Goal: Register for event/course

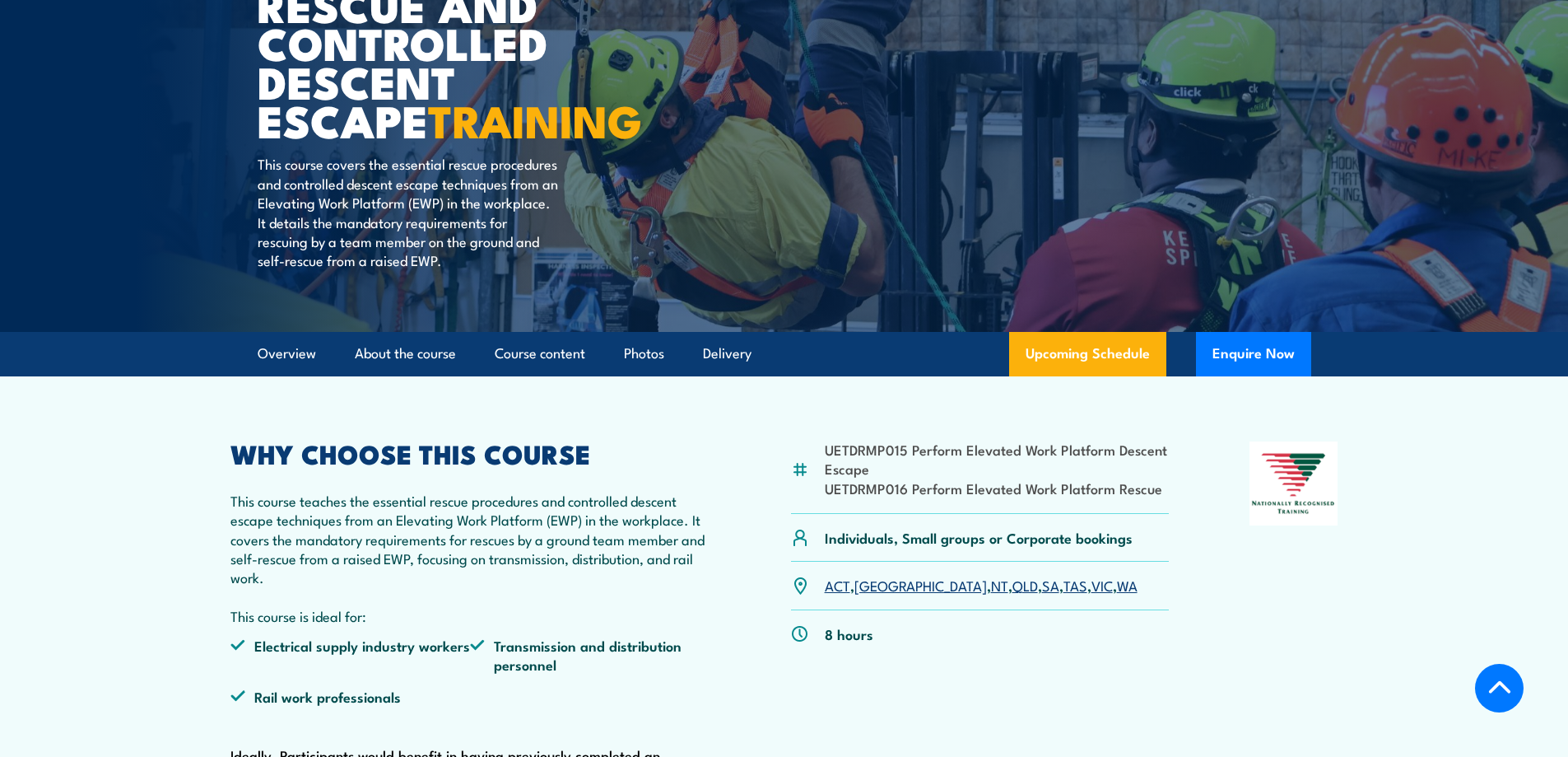
scroll to position [329, 0]
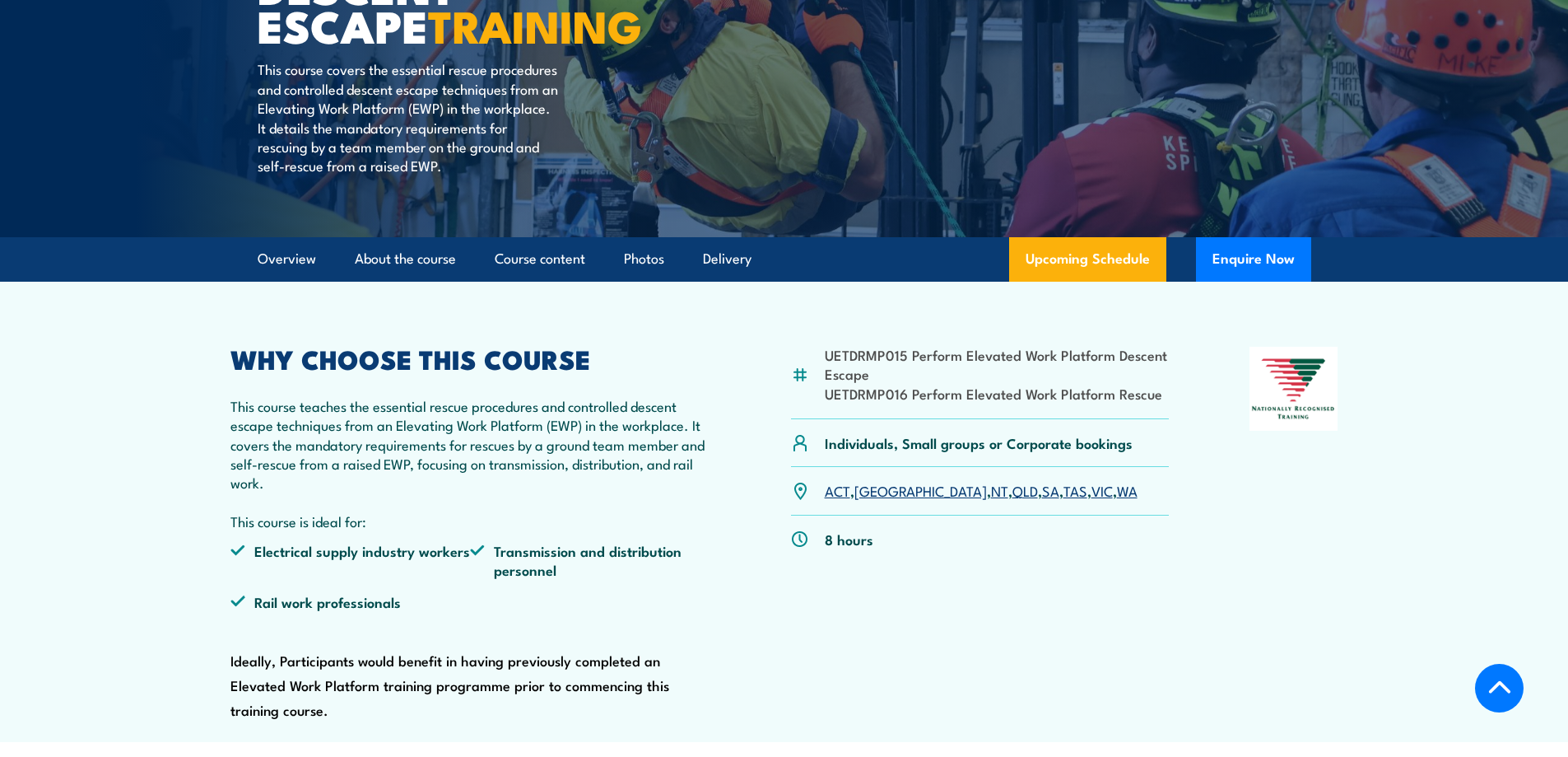
click at [867, 490] on link "[GEOGRAPHIC_DATA]" at bounding box center [920, 490] width 133 height 20
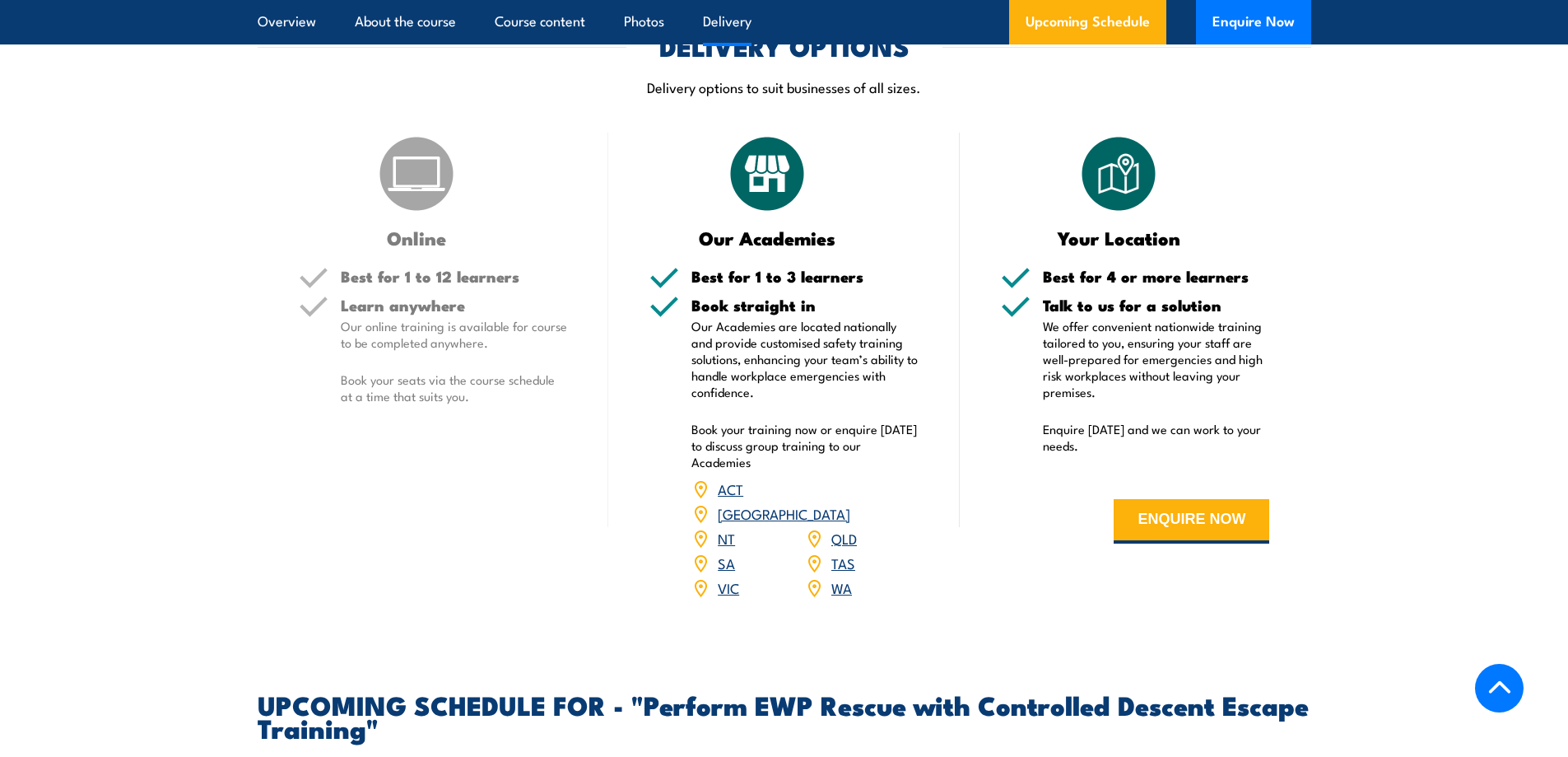
scroll to position [2099, 0]
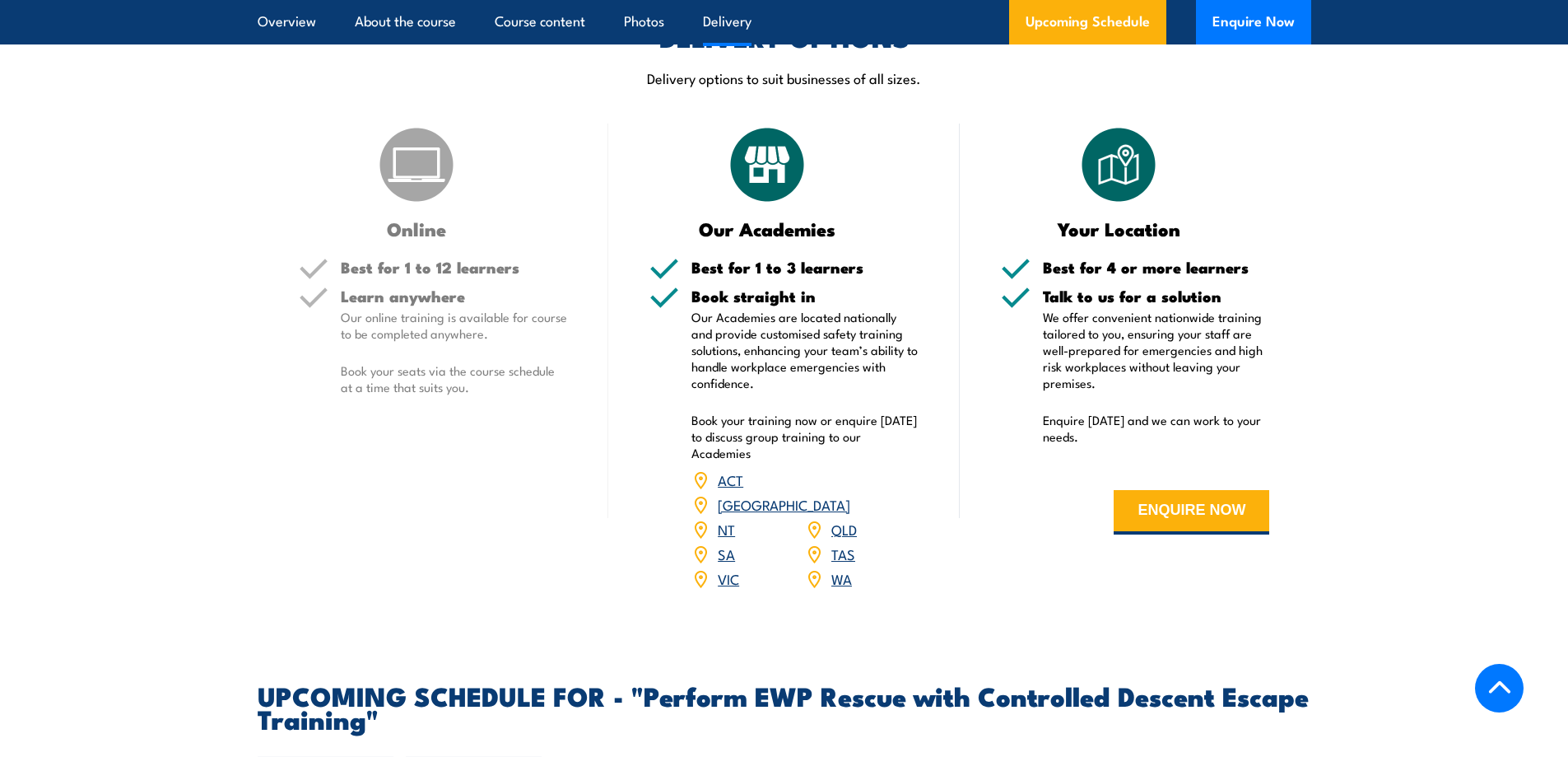
click at [725, 568] on link "VIC" at bounding box center [728, 578] width 21 height 20
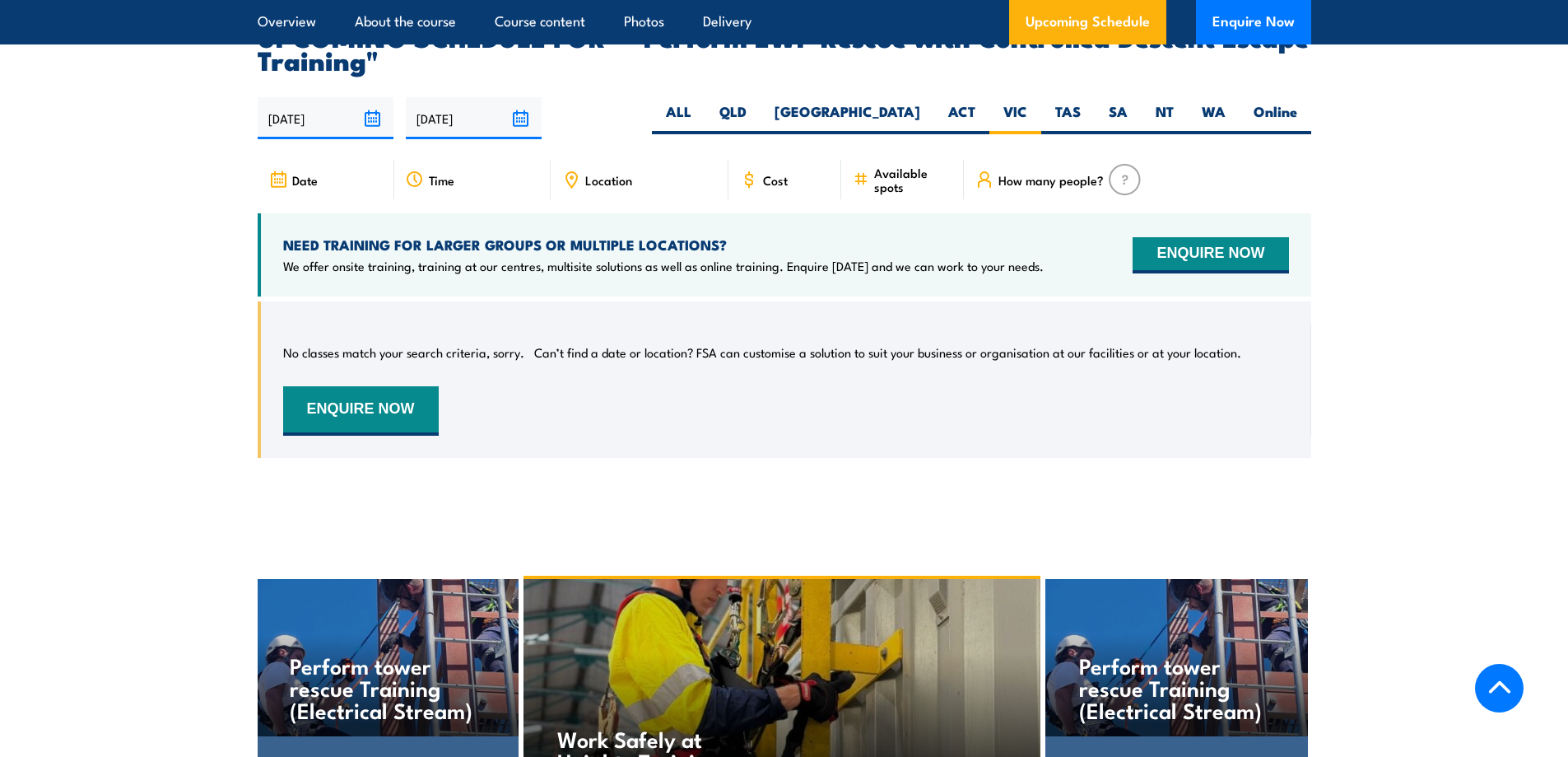
scroll to position [2676, 0]
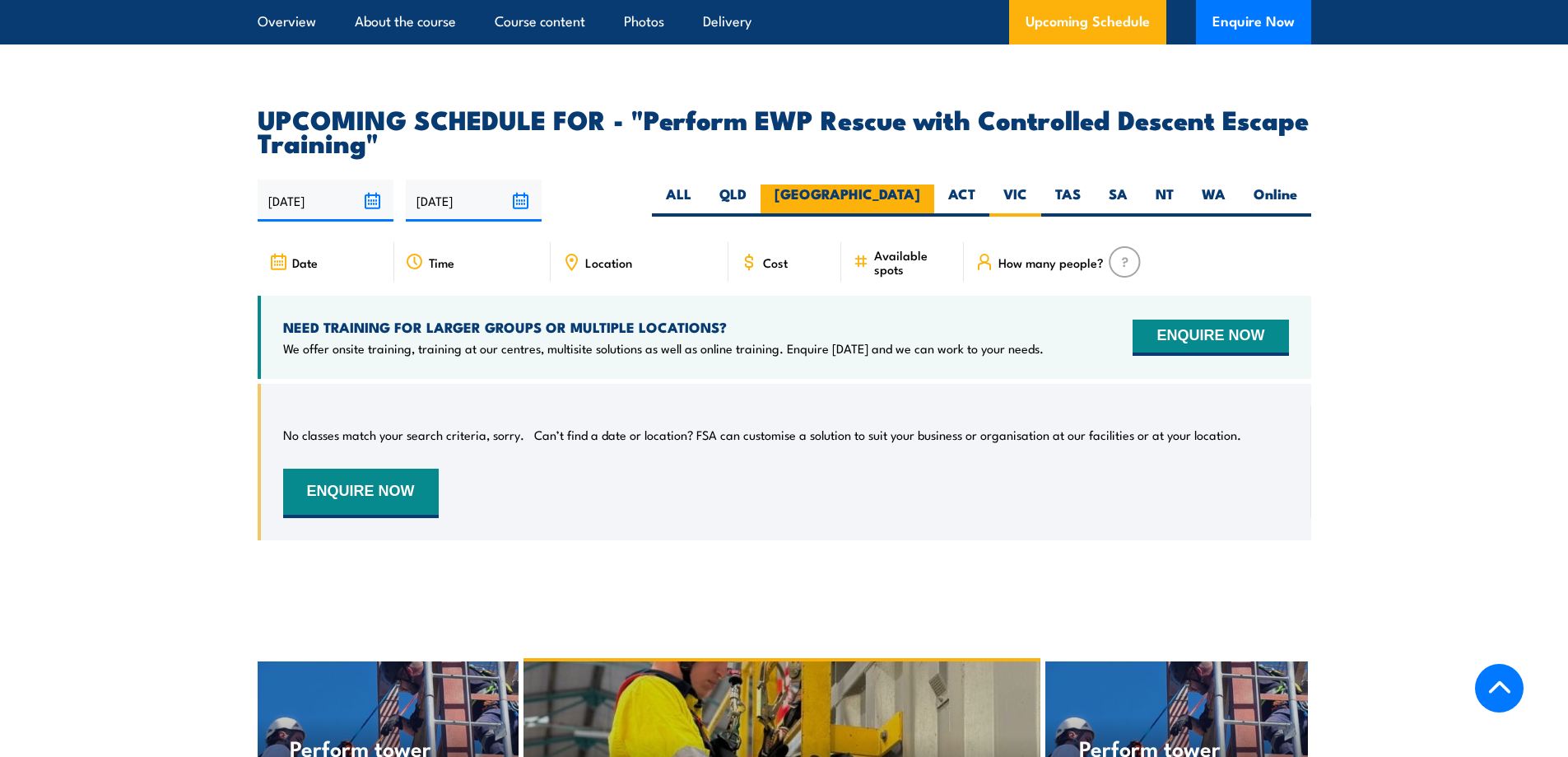
click at [915, 184] on label "[GEOGRAPHIC_DATA]" at bounding box center [847, 200] width 174 height 32
click at [920, 184] on input "[GEOGRAPHIC_DATA]" at bounding box center [925, 189] width 10 height 10
radio input "true"
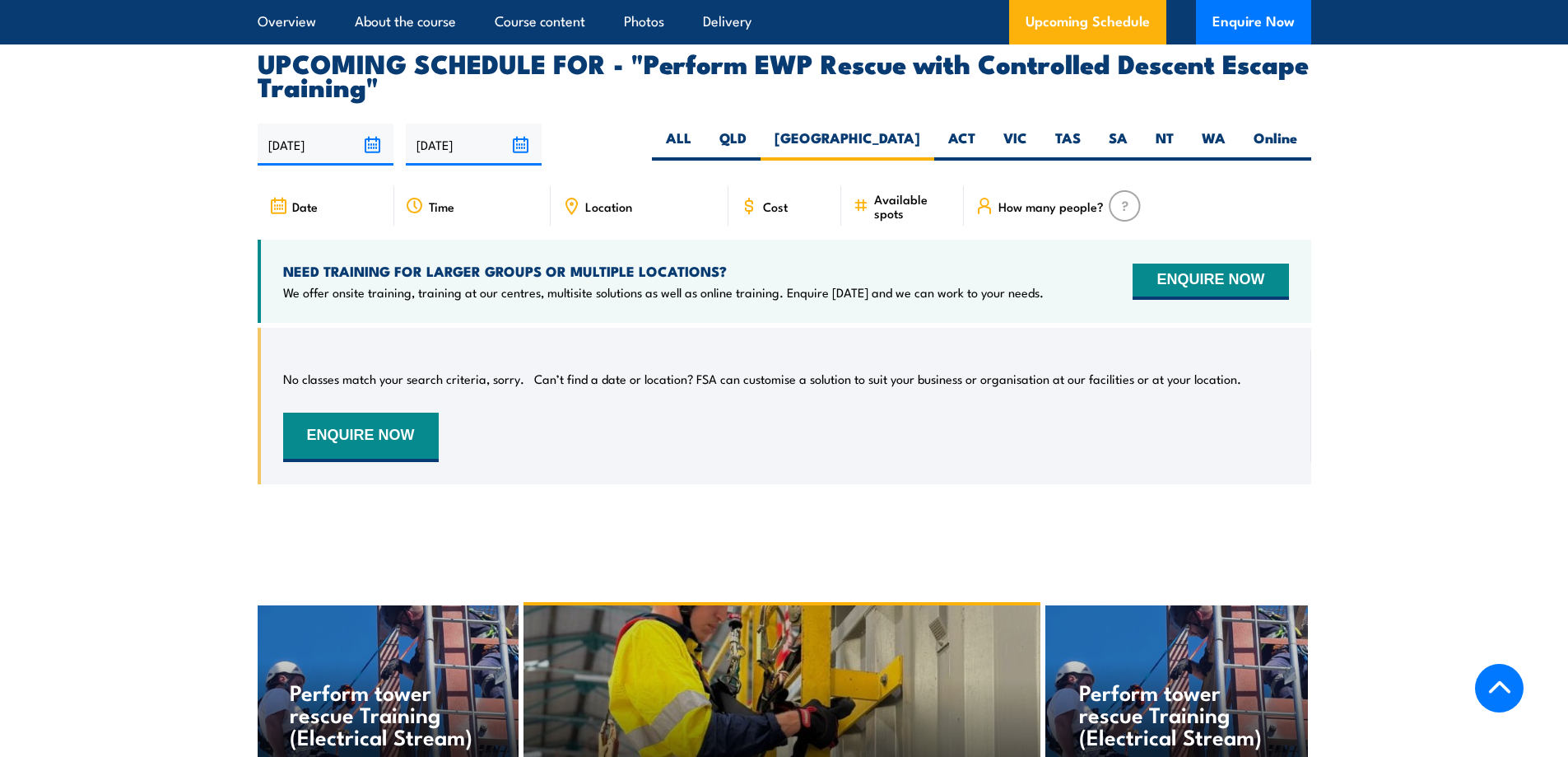
scroll to position [2758, 0]
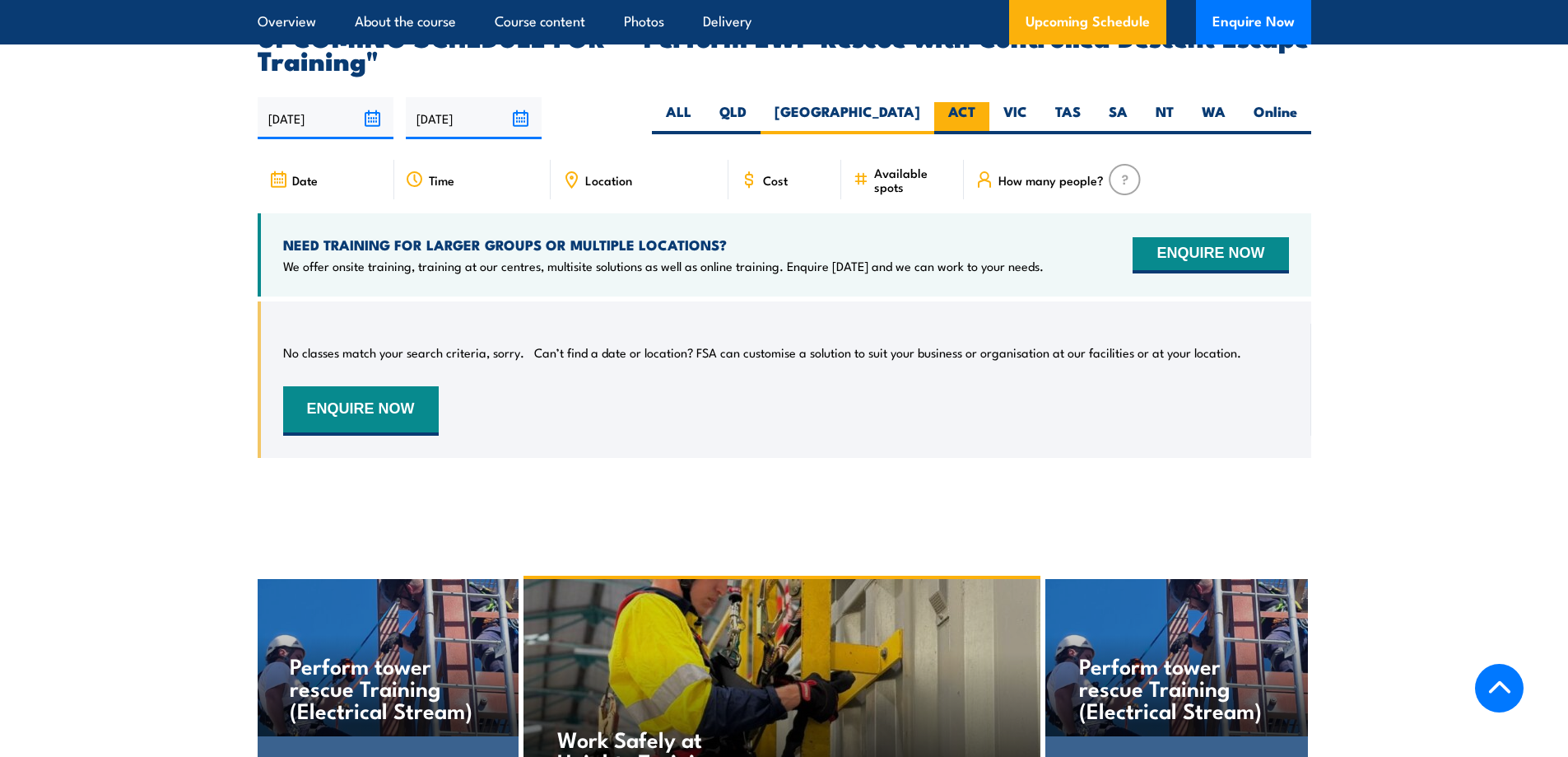
click at [973, 102] on label "ACT" at bounding box center [961, 117] width 55 height 32
click at [976, 102] on input "ACT" at bounding box center [981, 107] width 10 height 10
radio input "true"
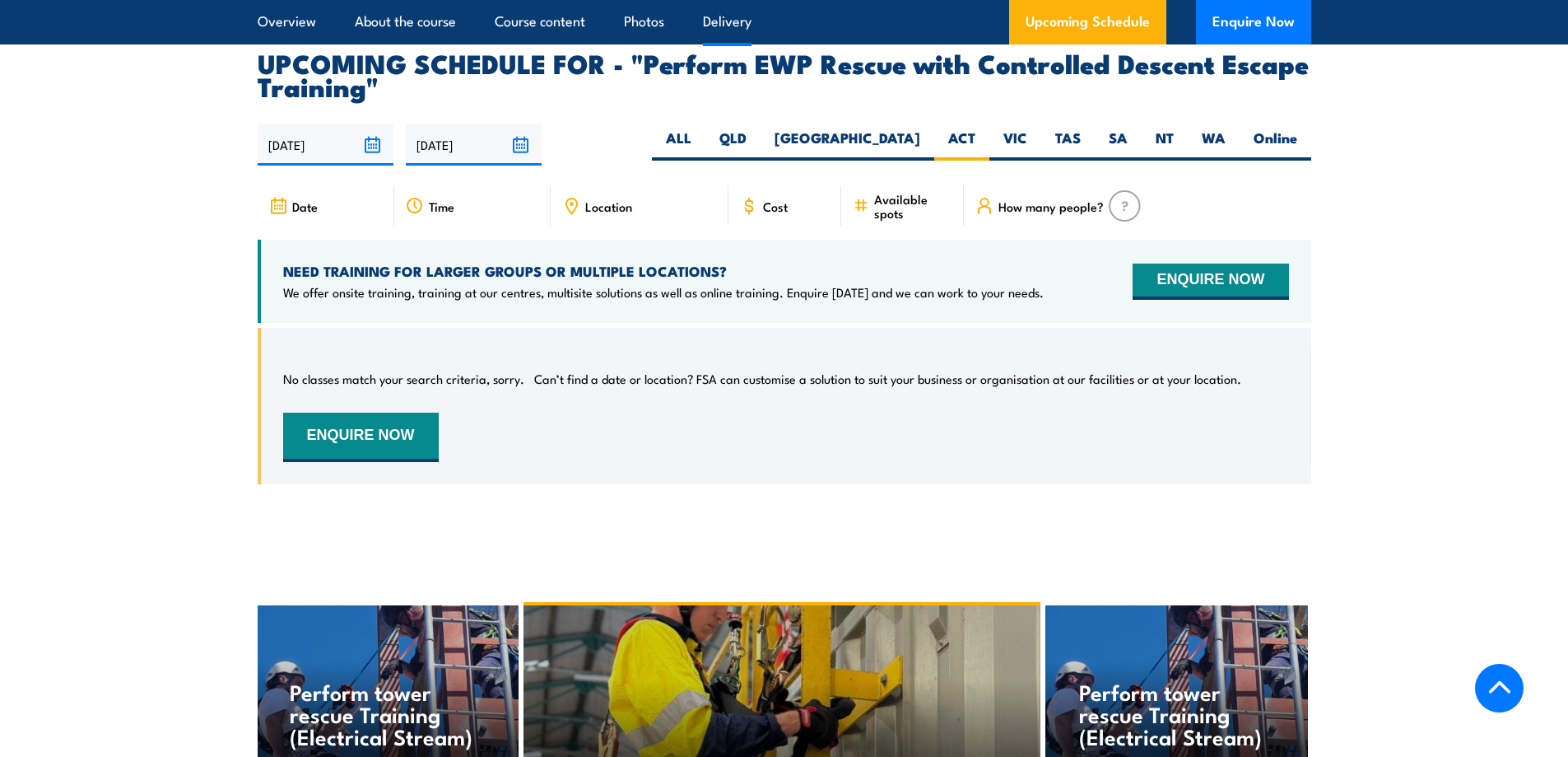
scroll to position [2758, 0]
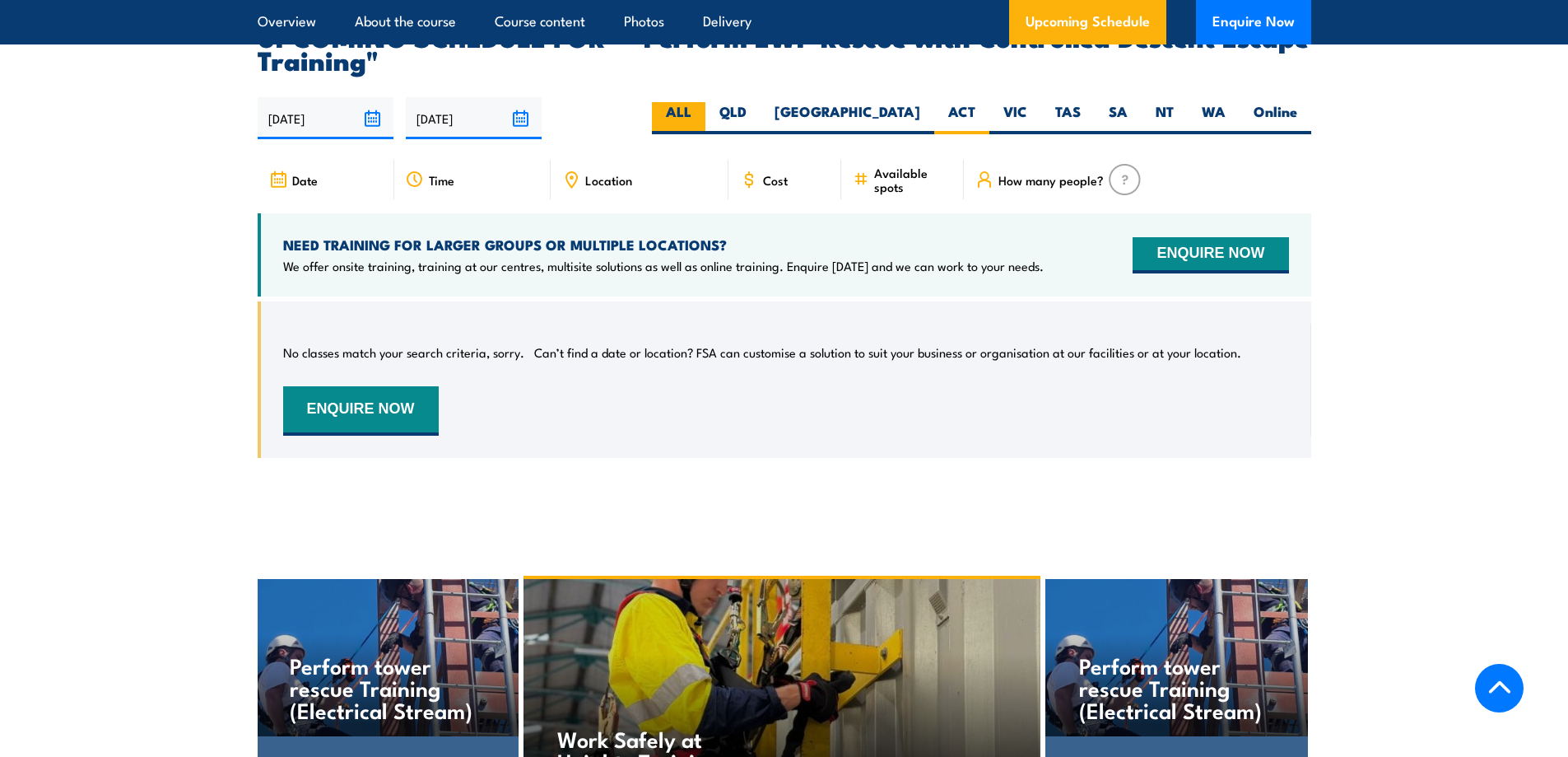
click at [705, 102] on label "ALL" at bounding box center [679, 117] width 53 height 32
click at [703, 102] on input "ALL" at bounding box center [697, 107] width 10 height 10
radio input "true"
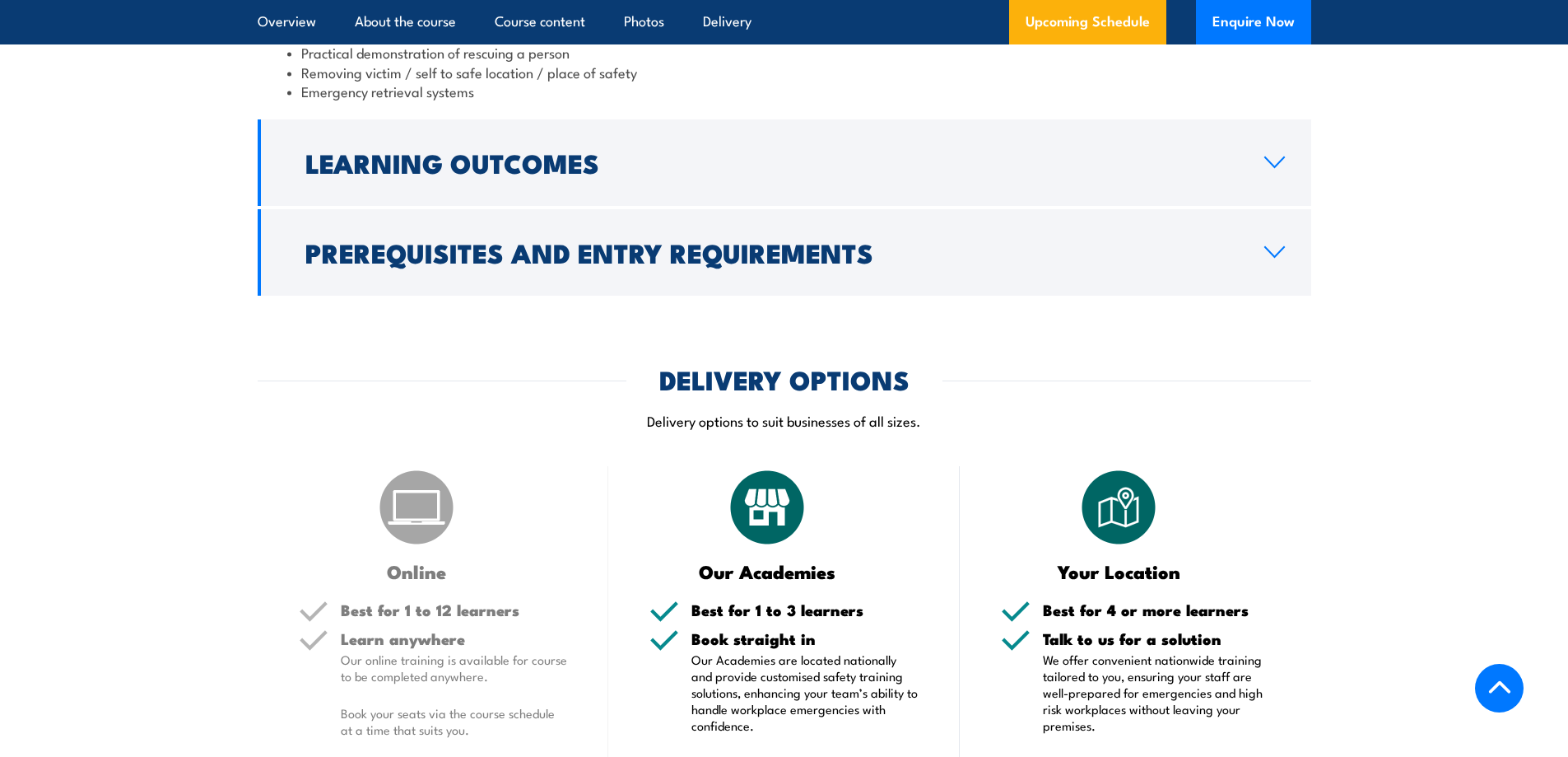
scroll to position [1523, 0]
